Goal: Information Seeking & Learning: Learn about a topic

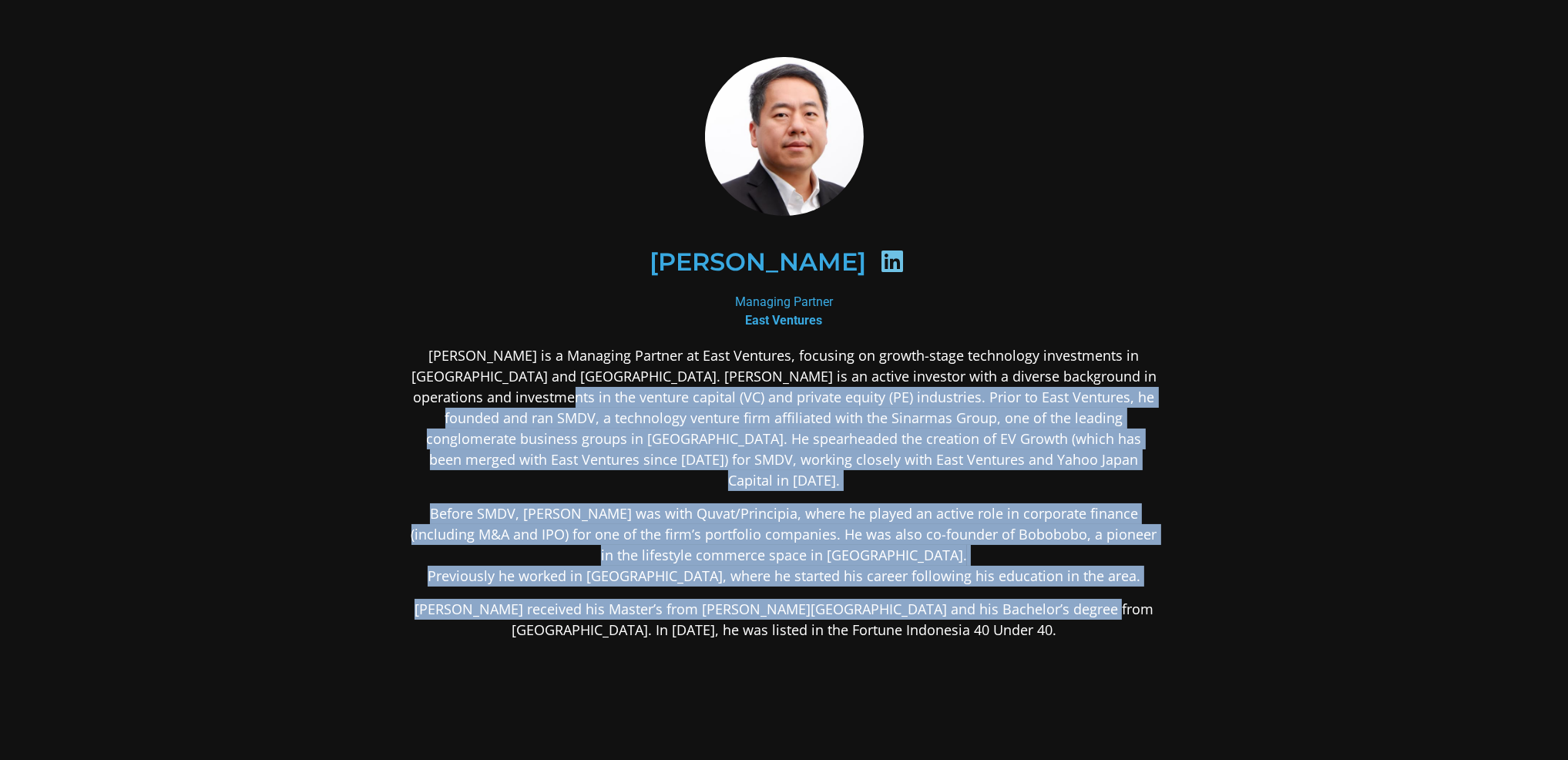
click at [536, 398] on div "[PERSON_NAME] is a Managing Partner at East Ventures, focusing on growth-stage …" at bounding box center [784, 614] width 749 height 539
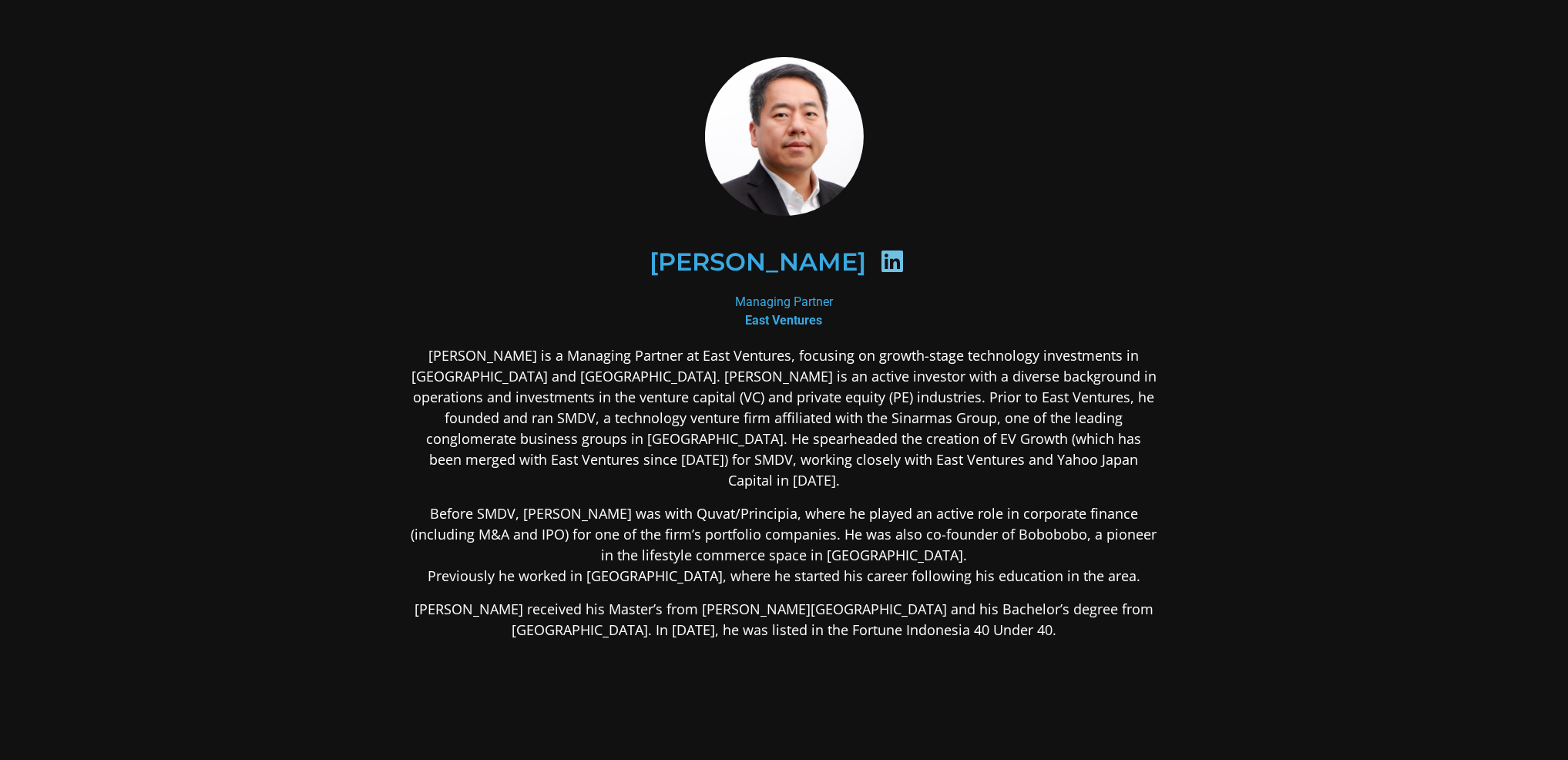
click at [534, 397] on p "[PERSON_NAME] is a Managing Partner at East Ventures, focusing on growth-stage …" at bounding box center [784, 418] width 749 height 146
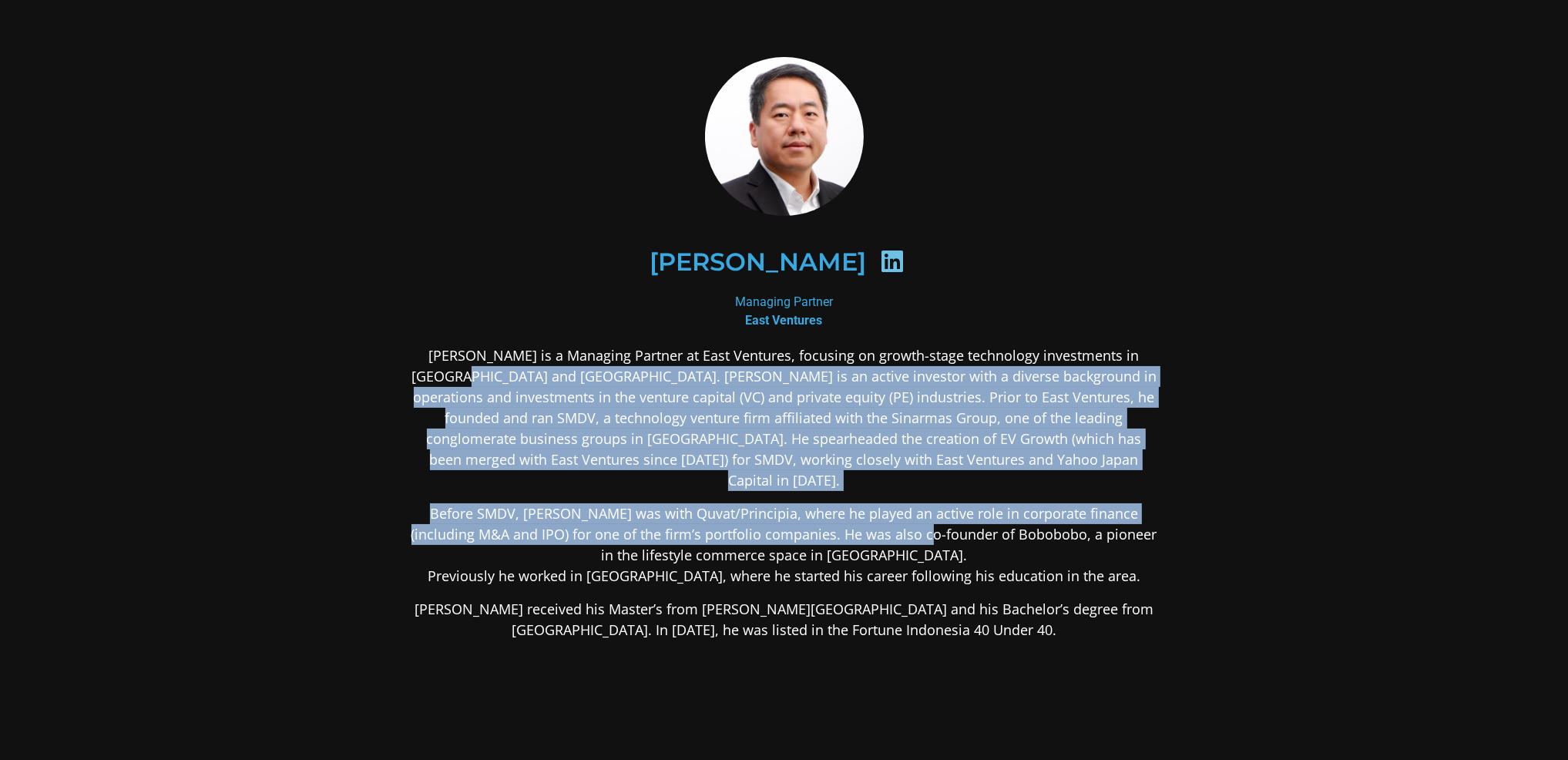
drag, startPoint x: 478, startPoint y: 376, endPoint x: 981, endPoint y: 518, distance: 522.7
click at [977, 517] on div "[PERSON_NAME] is a Managing Partner at East Ventures, focusing on growth-stage …" at bounding box center [784, 614] width 749 height 539
click at [981, 518] on p "Before SMDV, [PERSON_NAME] was with Quvat/Principia, where he played an active …" at bounding box center [784, 544] width 749 height 83
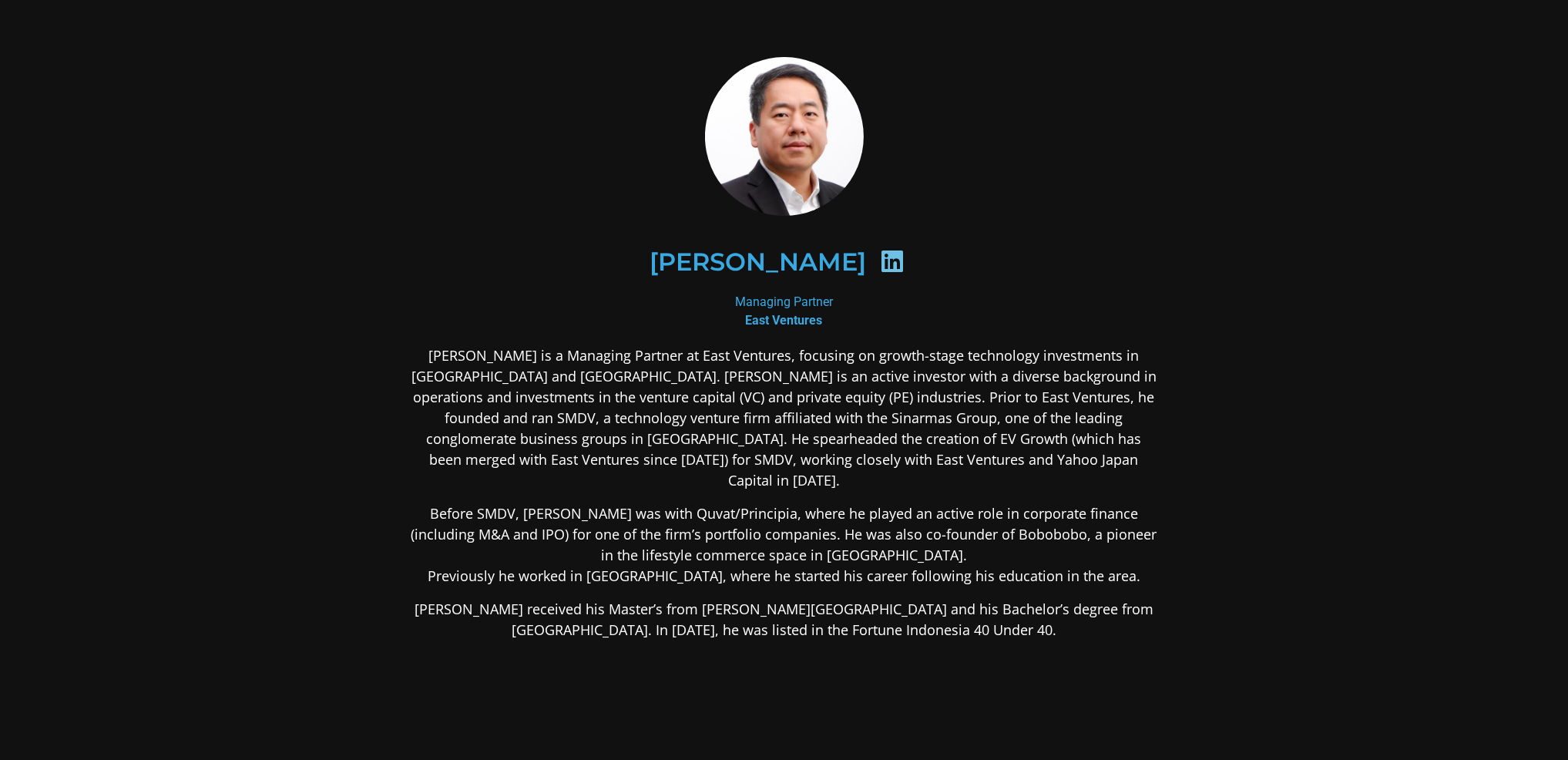
click at [904, 265] on icon at bounding box center [892, 261] width 25 height 25
click at [900, 267] on icon at bounding box center [892, 261] width 25 height 25
click at [901, 262] on icon at bounding box center [892, 261] width 25 height 25
click at [894, 266] on icon at bounding box center [892, 261] width 25 height 25
drag, startPoint x: 894, startPoint y: 266, endPoint x: 912, endPoint y: 419, distance: 154.1
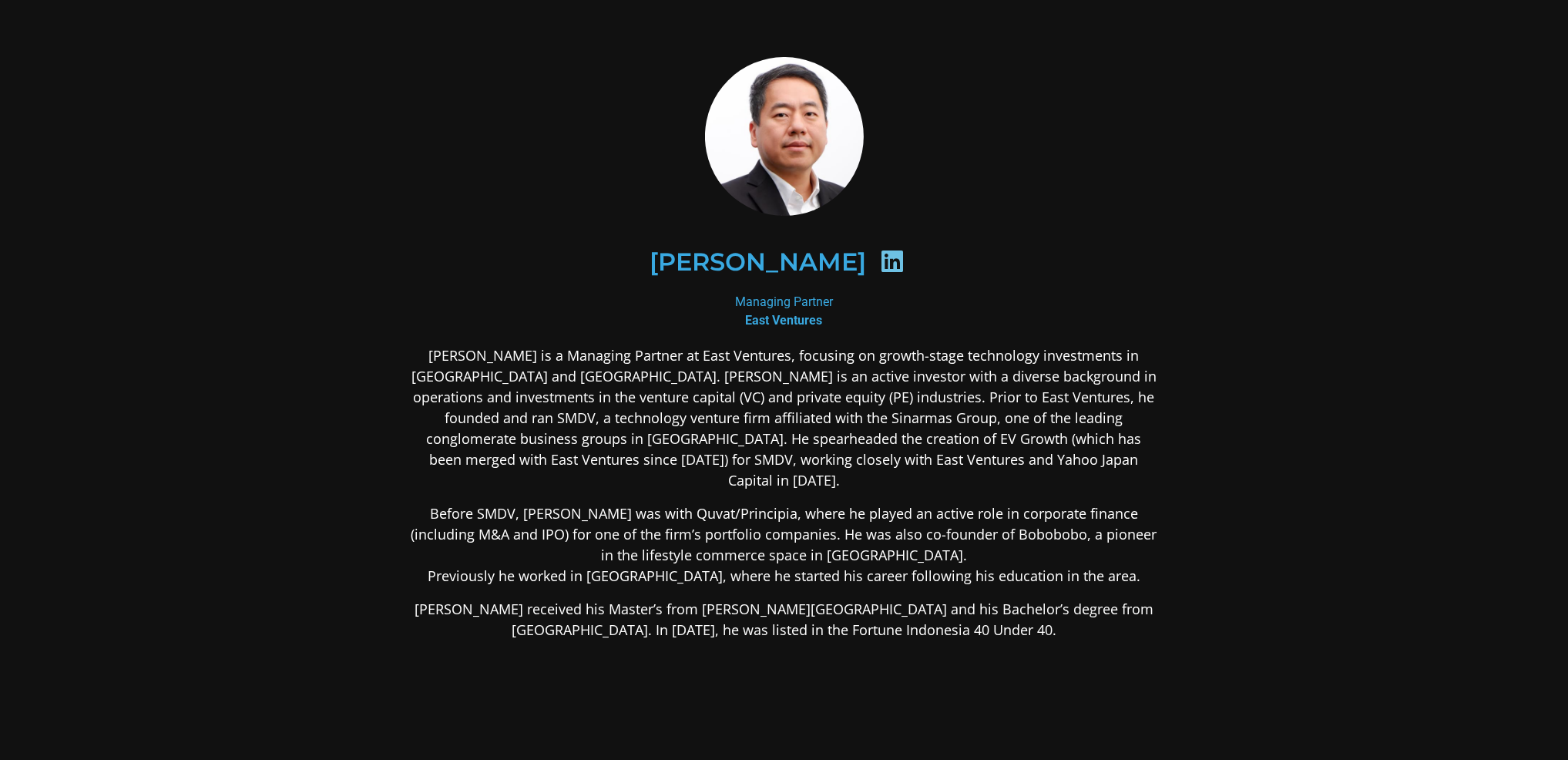
click at [896, 275] on div at bounding box center [892, 263] width 52 height 30
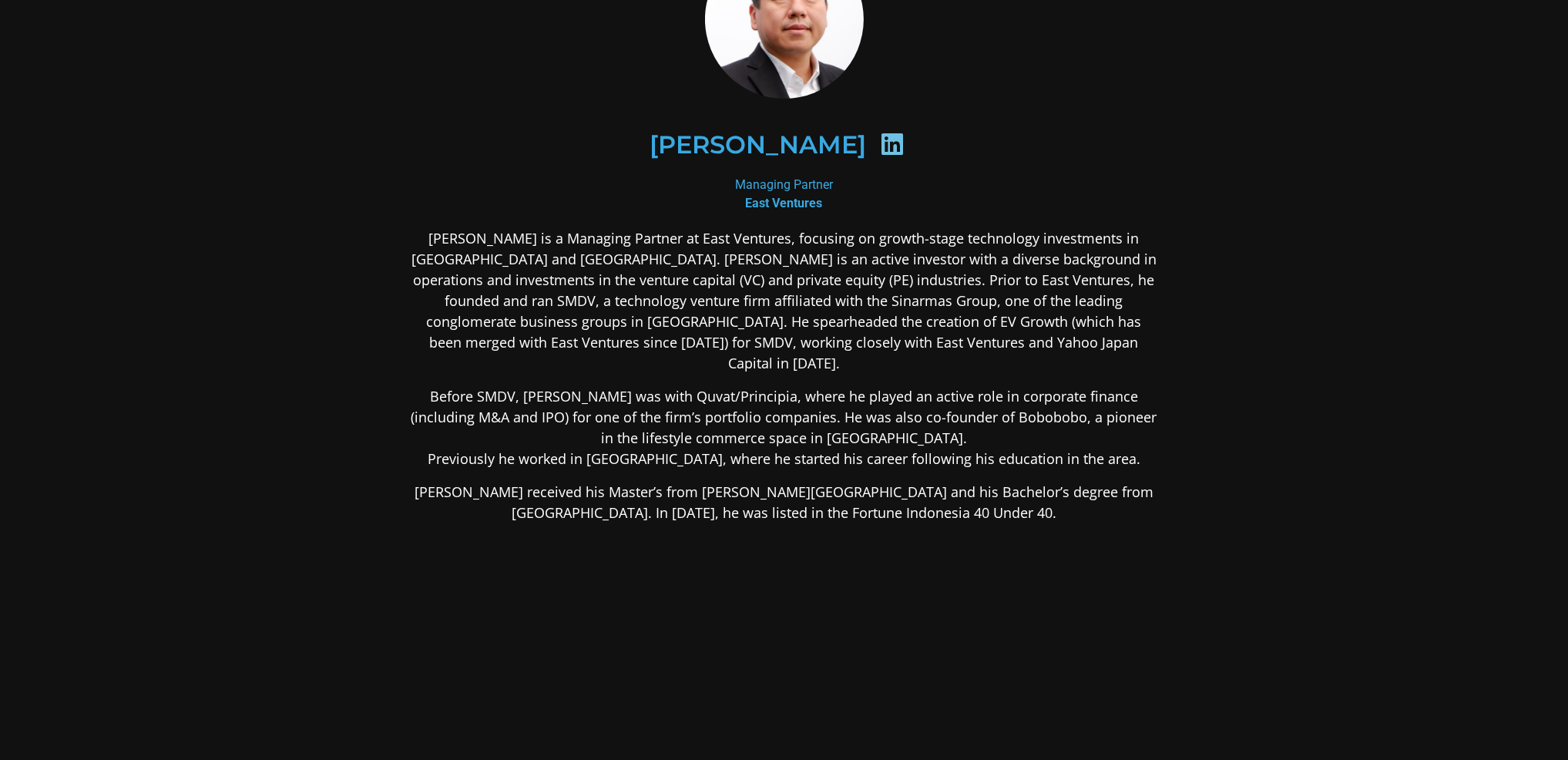
scroll to position [160, 0]
